Goal: Task Accomplishment & Management: Manage account settings

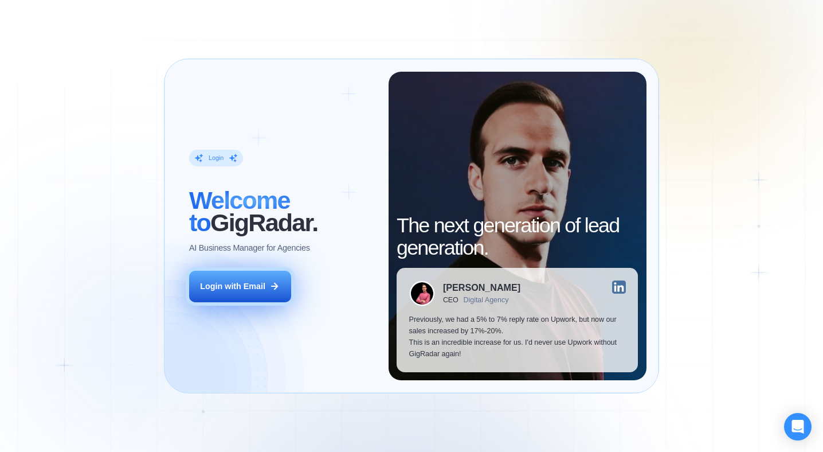
click at [252, 285] on div "Login with Email" at bounding box center [232, 286] width 65 height 11
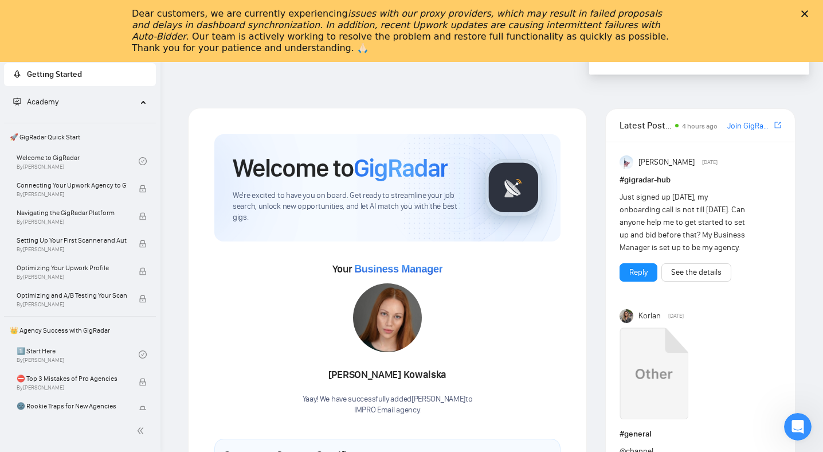
click at [803, 10] on icon "Закрити" at bounding box center [804, 13] width 7 height 7
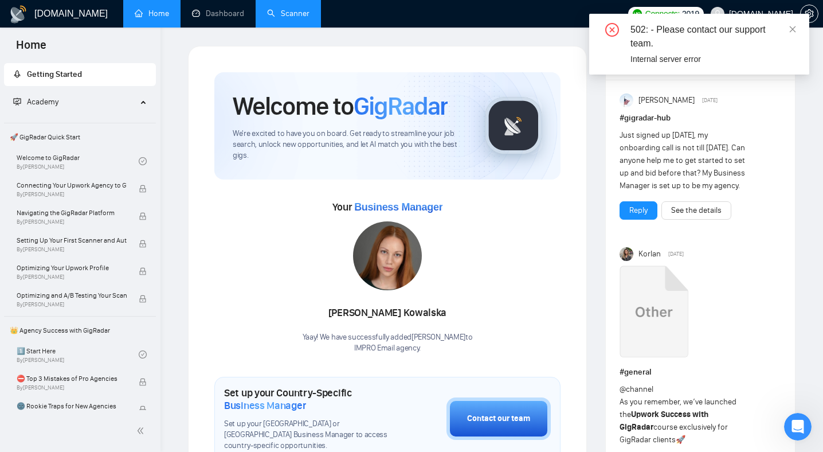
click at [302, 14] on link "Scanner" at bounding box center [288, 14] width 42 height 10
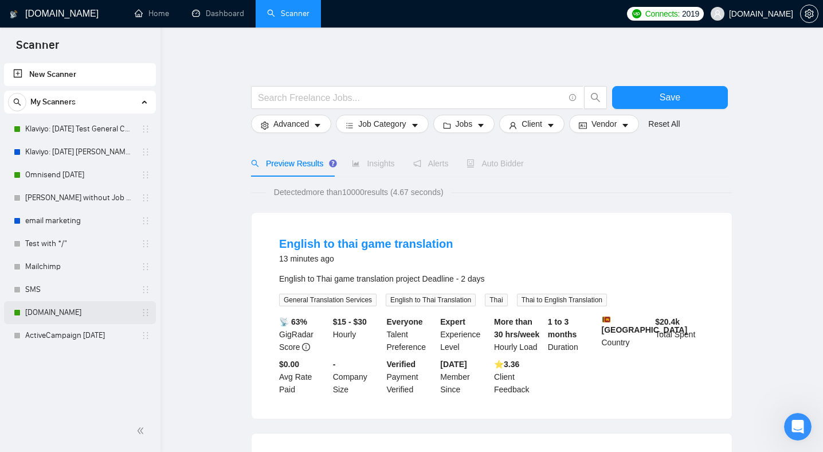
click at [83, 310] on link "Customer.io" at bounding box center [79, 312] width 109 height 23
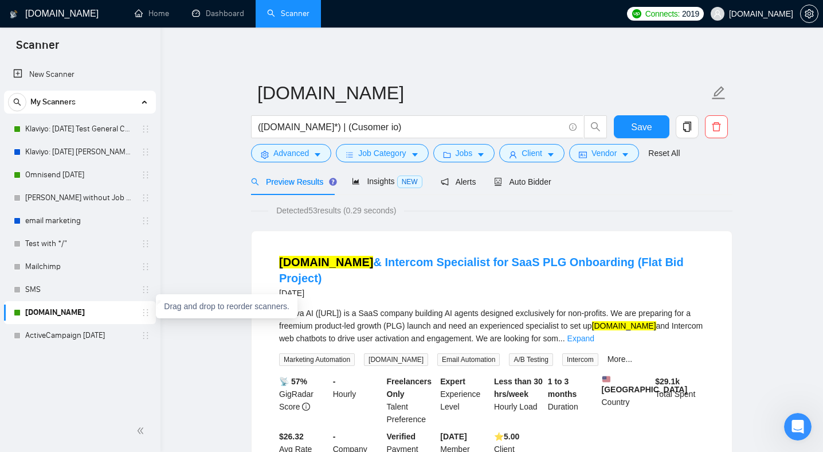
click at [146, 316] on icon "holder" at bounding box center [145, 312] width 9 height 9
click at [536, 185] on span "Auto Bidder" at bounding box center [522, 181] width 57 height 9
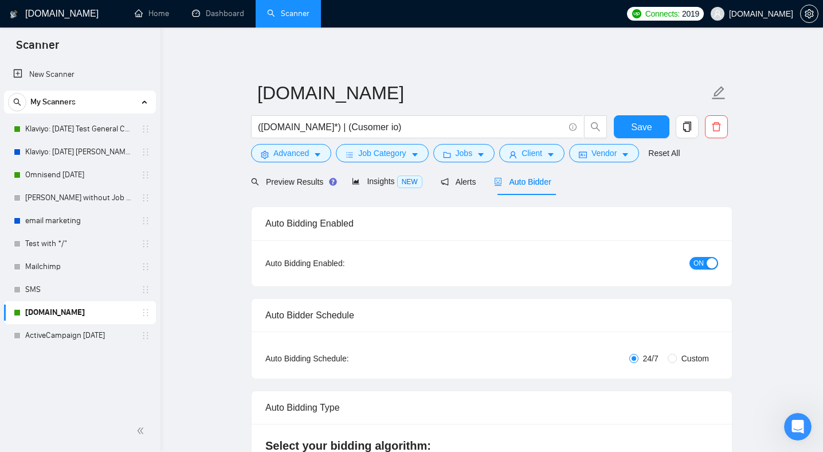
radio input "false"
radio input "true"
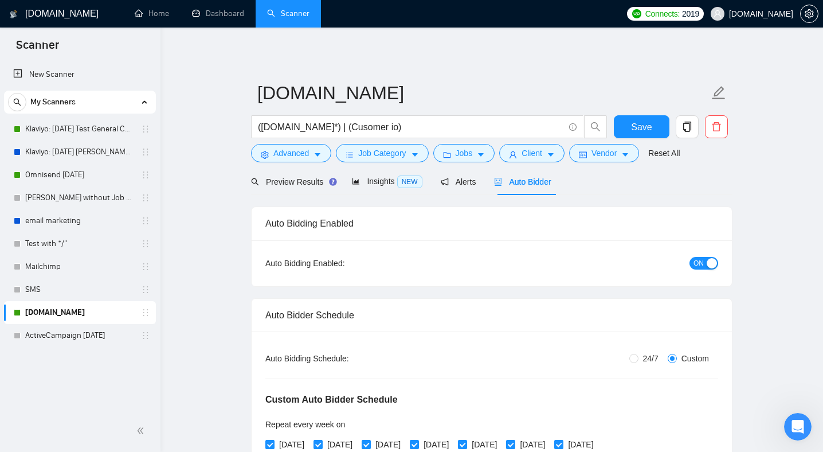
click at [696, 263] on span "ON" at bounding box center [698, 263] width 10 height 13
click at [634, 131] on span "Save" at bounding box center [641, 127] width 21 height 14
